Goal: Communication & Community: Ask a question

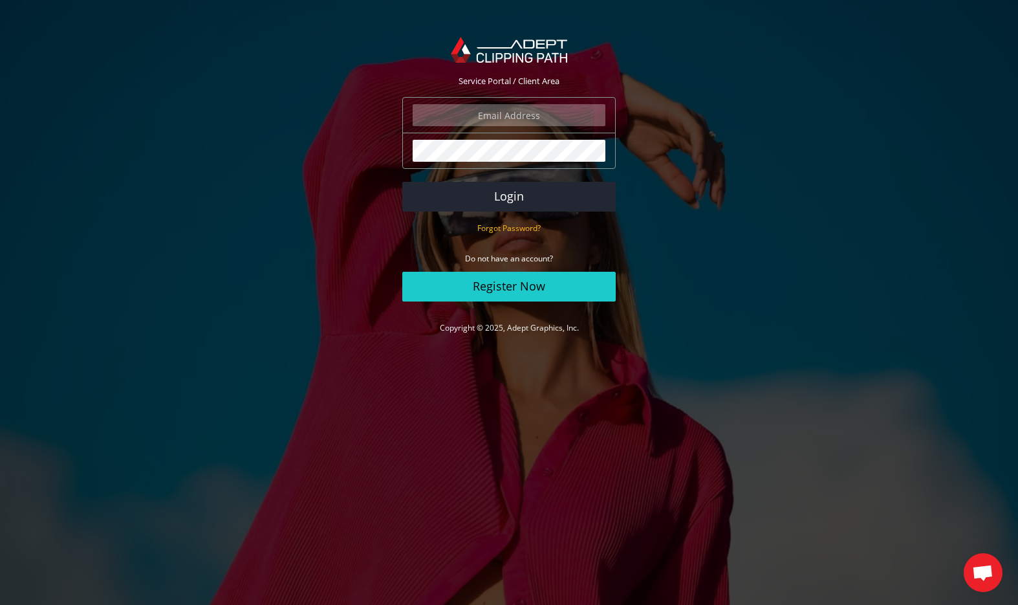
type input "rick@starkphoto.com"
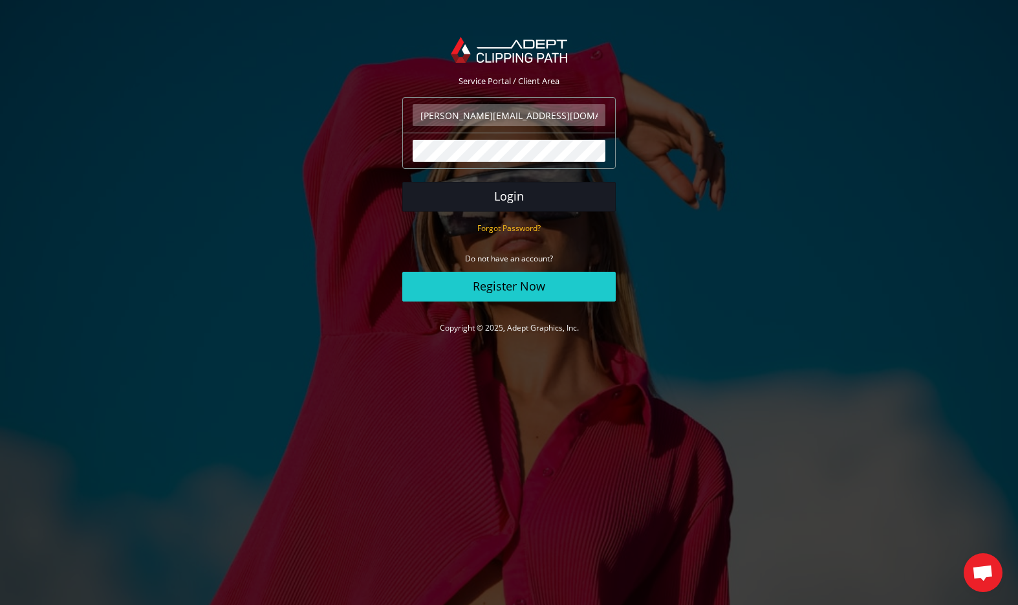
click at [530, 195] on button "Login" at bounding box center [508, 197] width 213 height 30
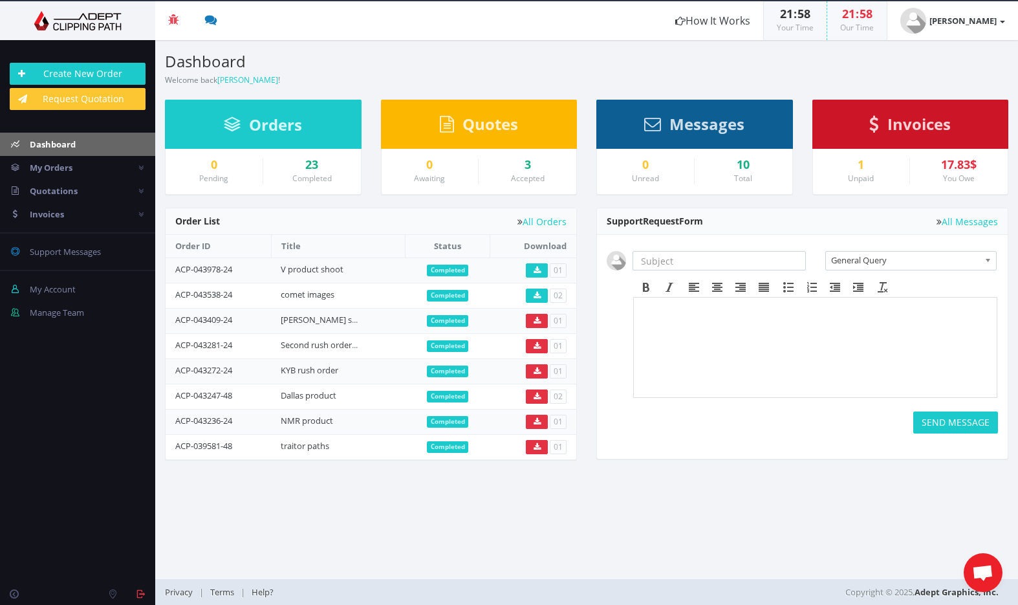
click at [708, 136] on div "Messages" at bounding box center [694, 124] width 197 height 49
click at [737, 118] on span "Messages" at bounding box center [706, 123] width 75 height 21
click at [670, 123] on link "Messages" at bounding box center [694, 127] width 100 height 12
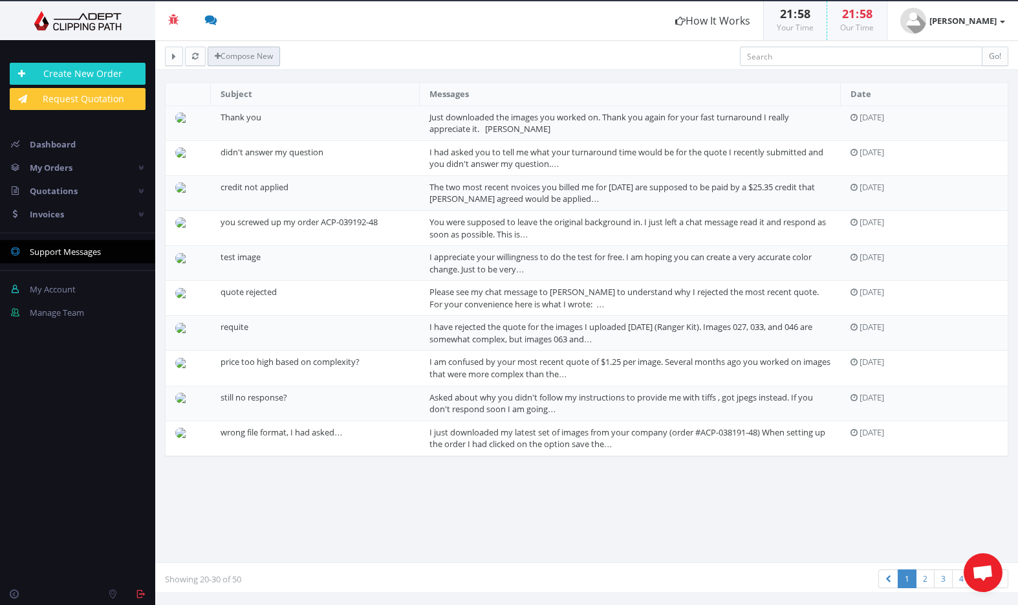
click at [248, 61] on link "Compose New" at bounding box center [244, 56] width 72 height 19
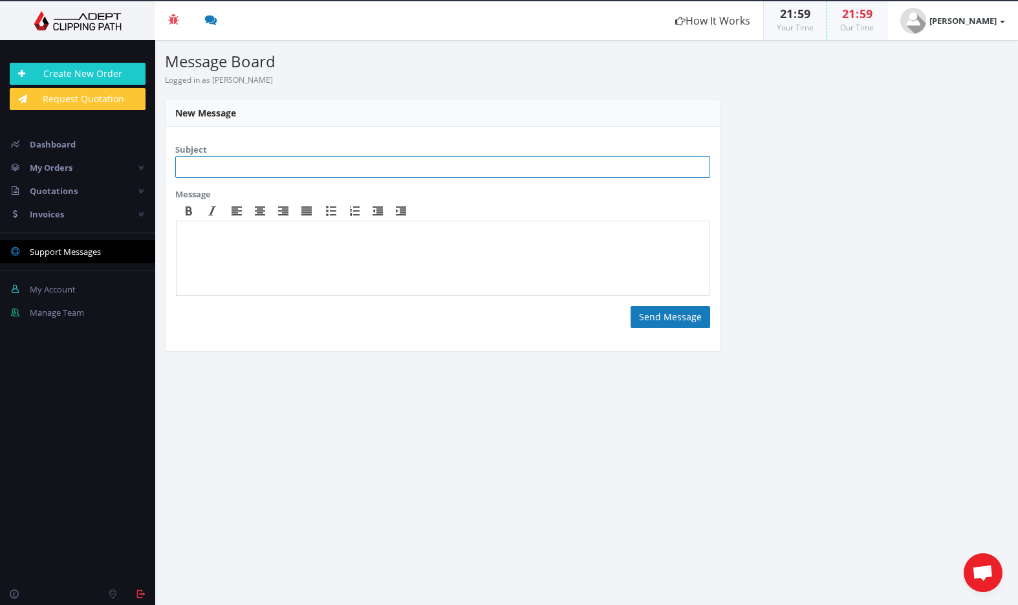
click at [226, 167] on input "text" at bounding box center [442, 167] width 535 height 22
type input "Thank you for the quick turnaround. I've got a tight deadline..."
click at [661, 320] on button "Send Message" at bounding box center [671, 317] width 80 height 22
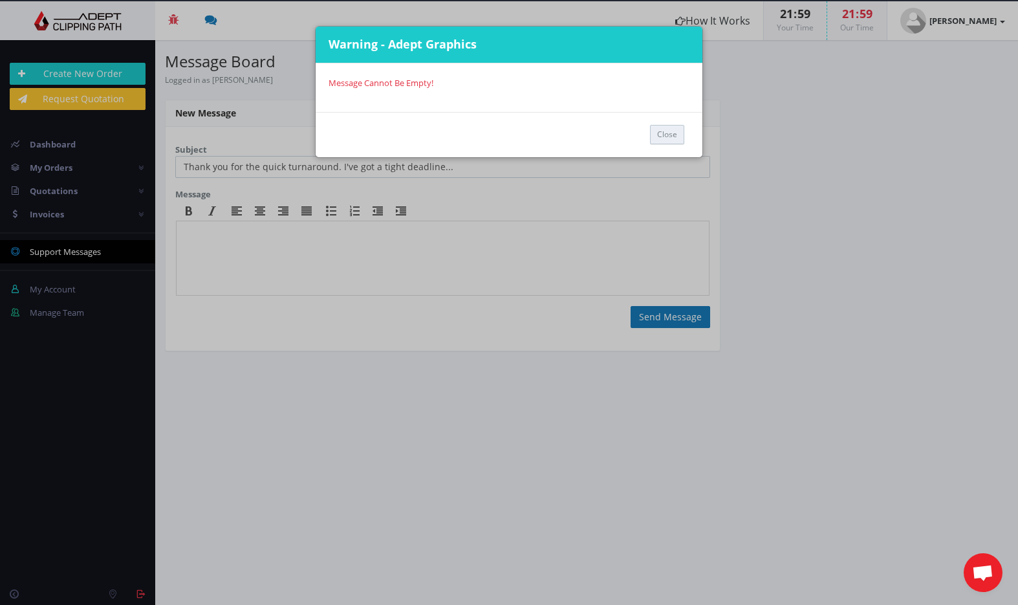
click at [662, 131] on button "Close" at bounding box center [667, 134] width 34 height 19
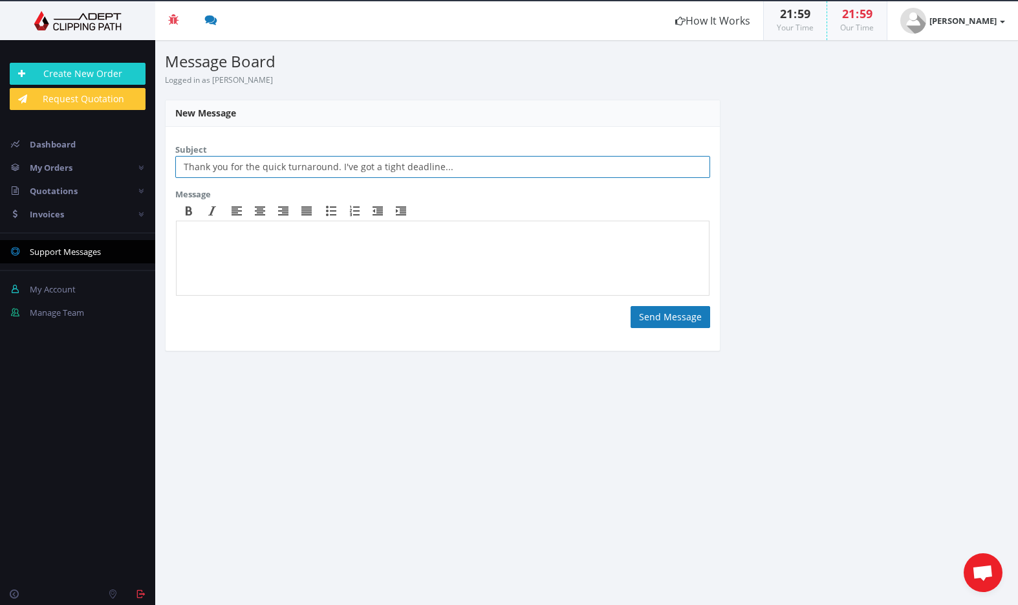
drag, startPoint x: 448, startPoint y: 168, endPoint x: 177, endPoint y: 145, distance: 272.6
click at [179, 146] on div "Subject Thank you for the quick turnaround. I've got a tight deadline..." at bounding box center [442, 160] width 535 height 35
click at [192, 256] on body at bounding box center [443, 260] width 522 height 65
paste body
click at [219, 162] on input "text" at bounding box center [442, 167] width 535 height 22
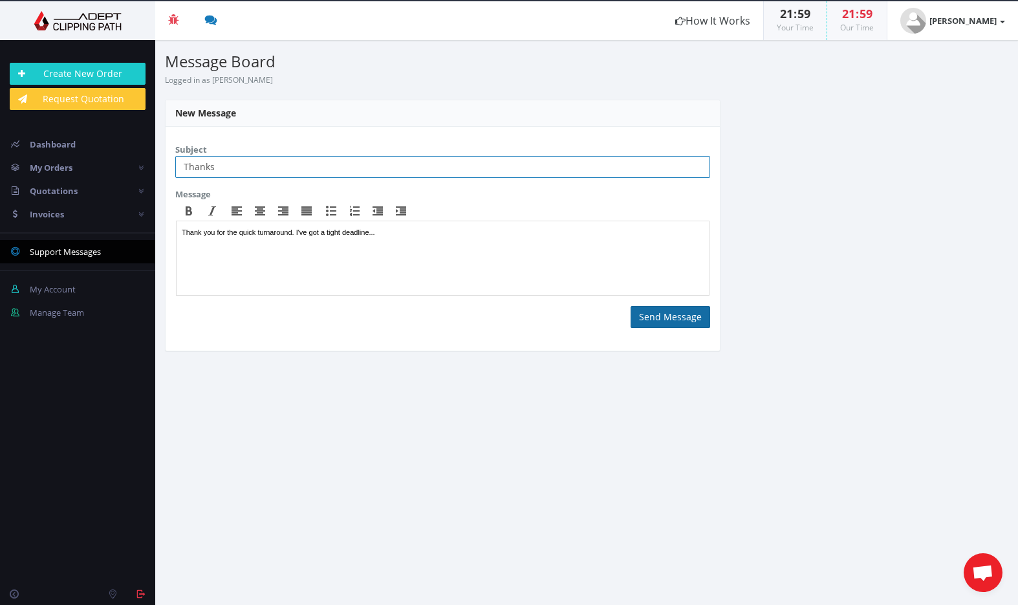
type input "Thanks"
click at [648, 316] on button "Send Message" at bounding box center [671, 317] width 80 height 22
